Goal: Navigation & Orientation: Understand site structure

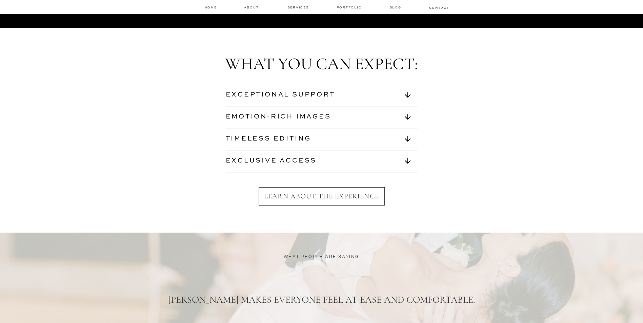
scroll to position [2373, 0]
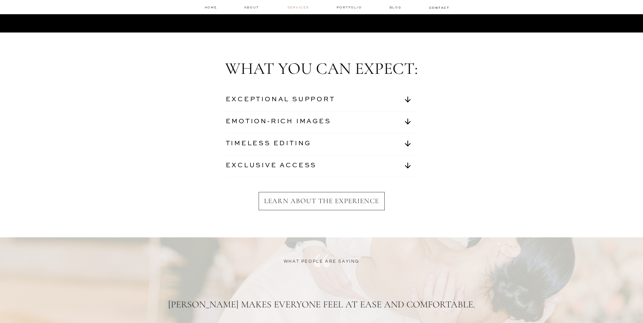
click at [289, 7] on nav "services" at bounding box center [298, 7] width 23 height 4
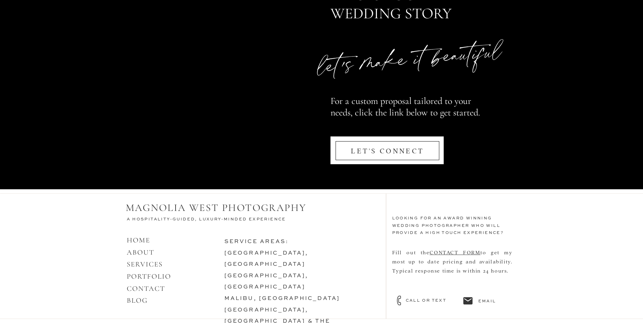
scroll to position [3236, 0]
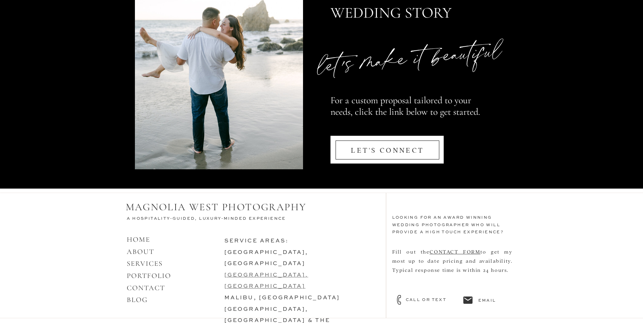
click at [250, 273] on link "[GEOGRAPHIC_DATA], [GEOGRAPHIC_DATA]" at bounding box center [266, 281] width 84 height 17
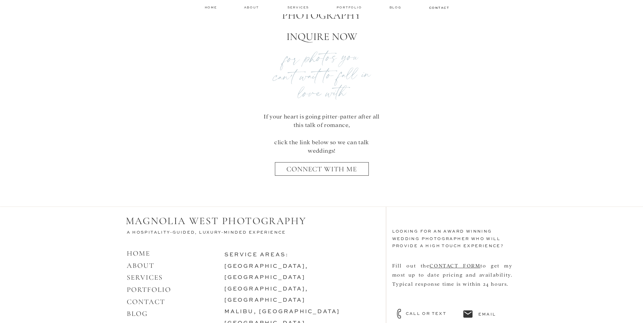
scroll to position [2955, 0]
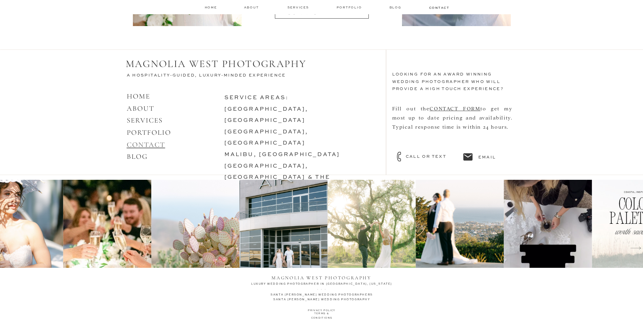
click at [142, 146] on link "CONTACT" at bounding box center [146, 145] width 39 height 8
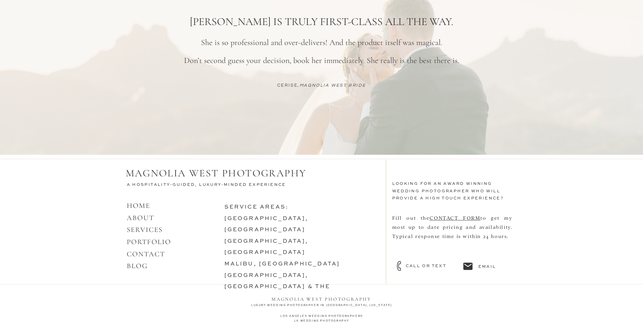
scroll to position [567, 0]
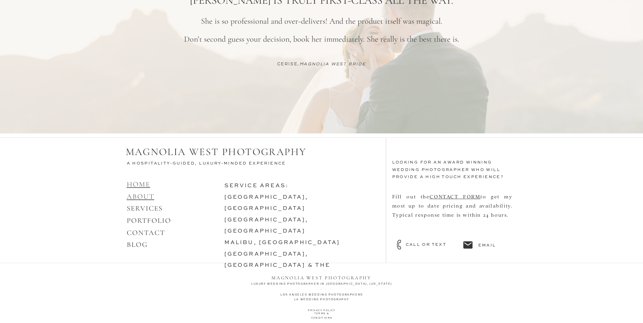
click at [145, 195] on link "HOME ABOUT" at bounding box center [141, 190] width 28 height 21
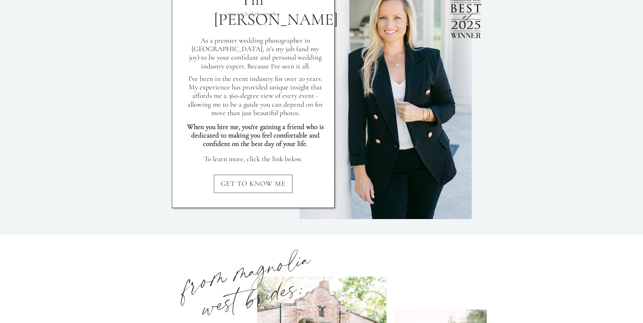
scroll to position [678, 0]
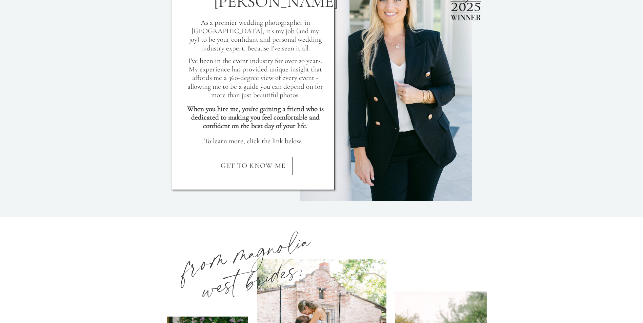
click at [258, 168] on nav "GET TO KNOW ME" at bounding box center [253, 168] width 163 height 13
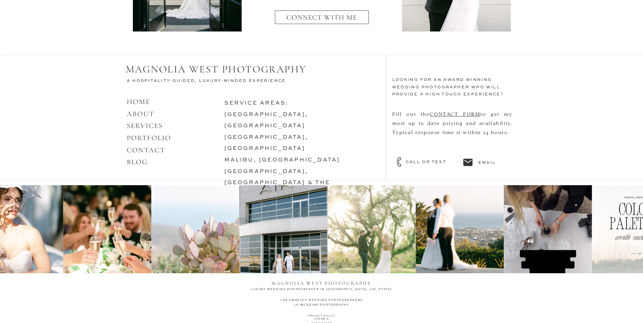
scroll to position [2837, 0]
